Goal: Task Accomplishment & Management: Manage account settings

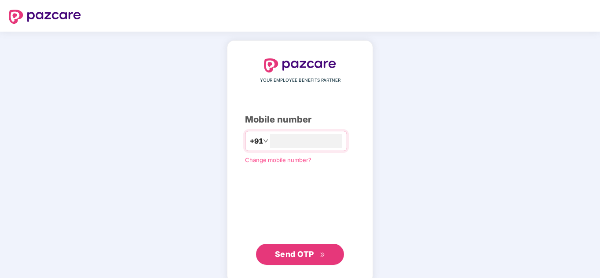
type input "**********"
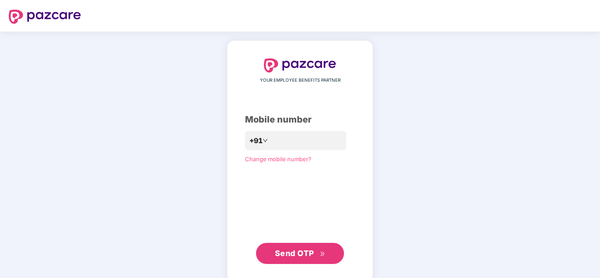
click at [291, 259] on span "Send OTP" at bounding box center [300, 254] width 51 height 12
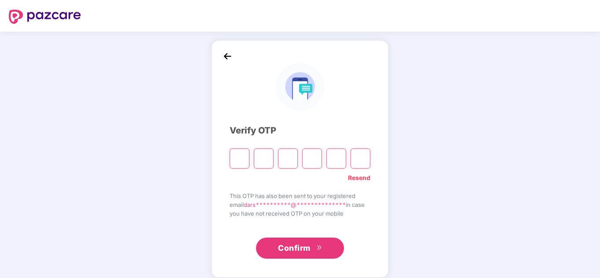
type input "*"
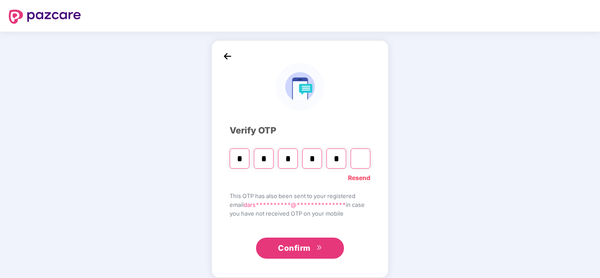
type input "*"
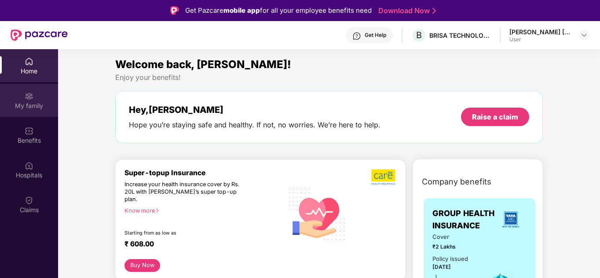
click at [20, 104] on div "My family" at bounding box center [29, 106] width 58 height 9
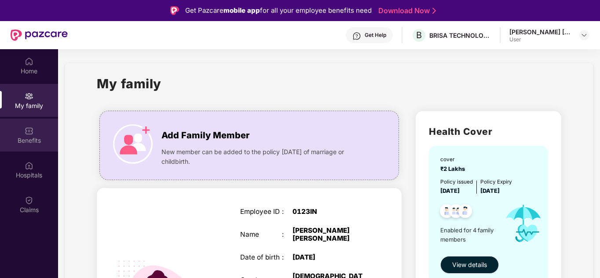
click at [26, 129] on img at bounding box center [29, 131] width 9 height 9
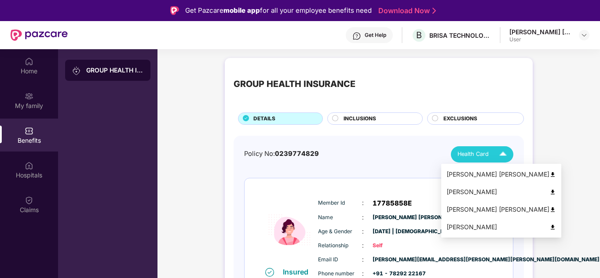
click at [479, 147] on div "Health Card" at bounding box center [484, 154] width 53 height 15
click at [481, 155] on span "Health Card" at bounding box center [473, 154] width 31 height 9
click at [549, 175] on img at bounding box center [552, 175] width 7 height 7
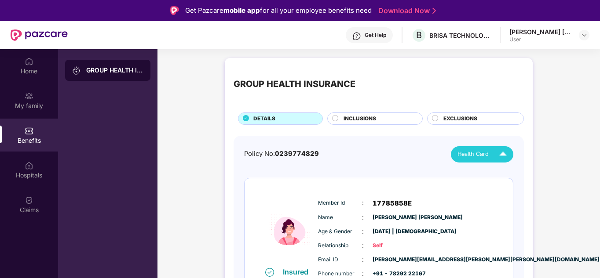
click at [496, 157] on img at bounding box center [502, 154] width 15 height 15
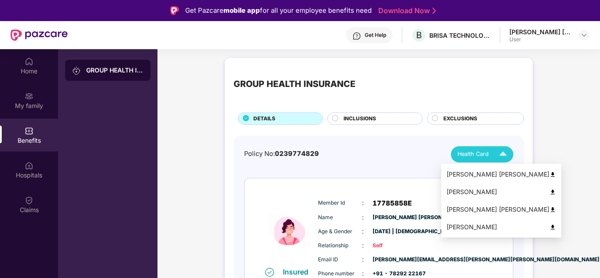
click at [549, 191] on img at bounding box center [552, 192] width 7 height 7
click at [549, 209] on img at bounding box center [552, 210] width 7 height 7
click at [486, 151] on span "Health Card" at bounding box center [473, 154] width 31 height 9
click at [549, 229] on img at bounding box center [552, 227] width 7 height 7
